Goal: Find specific page/section: Find specific page/section

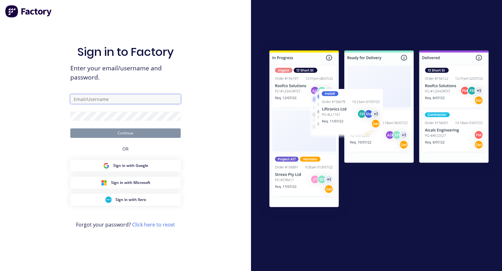
type input "[PERSON_NAME][EMAIL_ADDRESS][DOMAIN_NAME]"
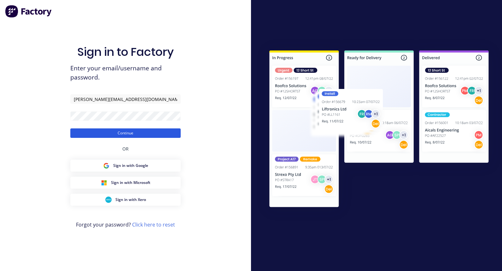
click at [118, 136] on button "Continue" at bounding box center [125, 132] width 110 height 9
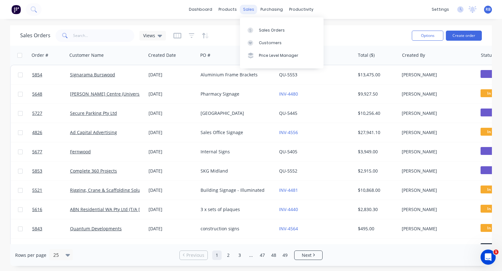
click at [251, 8] on div "sales" at bounding box center [248, 9] width 17 height 9
click at [270, 30] on div "Sales Orders" at bounding box center [272, 30] width 26 height 6
click at [89, 38] on input "text" at bounding box center [104, 35] width 62 height 13
type input "vet"
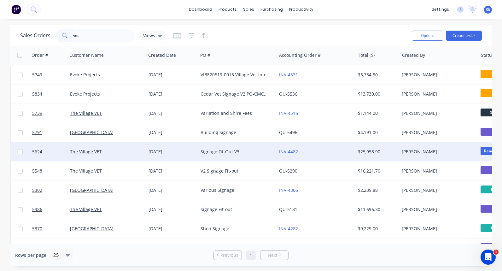
click at [250, 150] on div "Signage Fit-Out V3" at bounding box center [236, 152] width 70 height 6
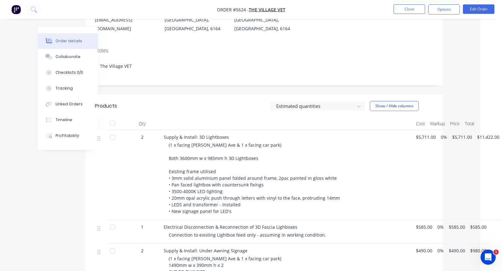
scroll to position [115, 22]
click at [404, 10] on button "Close" at bounding box center [410, 8] width 32 height 9
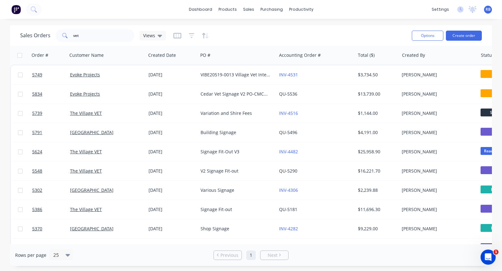
click at [489, 10] on span "RB" at bounding box center [488, 10] width 5 height 6
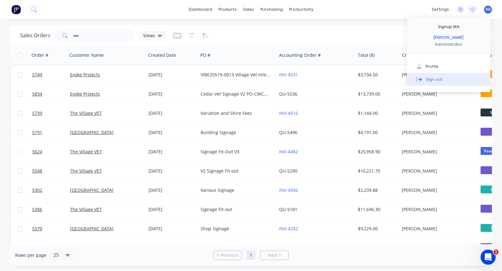
click at [440, 82] on div "Sign out" at bounding box center [434, 79] width 17 height 6
